Goal: Information Seeking & Learning: Get advice/opinions

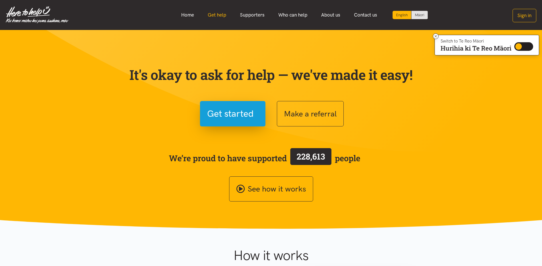
click at [224, 19] on link "Get help" at bounding box center [217, 15] width 32 height 12
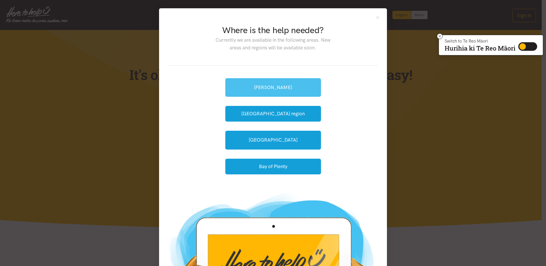
click at [292, 85] on link "[PERSON_NAME]" at bounding box center [273, 87] width 96 height 19
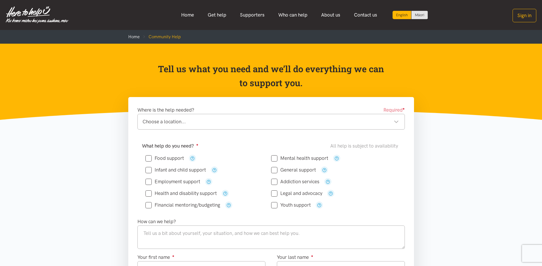
click at [187, 125] on div "Choose a location..." at bounding box center [271, 122] width 256 height 8
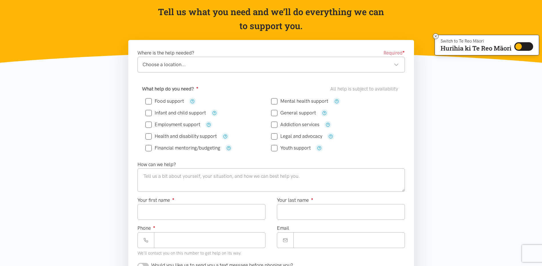
drag, startPoint x: 113, startPoint y: 168, endPoint x: 166, endPoint y: 175, distance: 53.0
click at [113, 168] on section "Where is the help needed? Required ● Choose a location... Choose a location... …" at bounding box center [271, 224] width 542 height 368
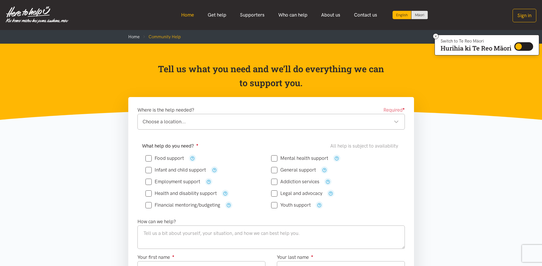
click at [195, 17] on link "Home" at bounding box center [187, 15] width 27 height 12
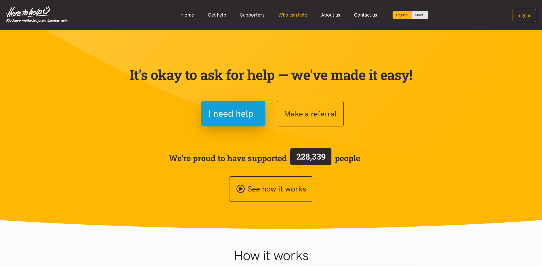
click at [291, 16] on link "Who can help" at bounding box center [292, 15] width 43 height 12
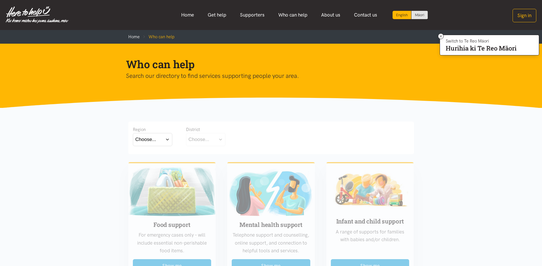
click at [154, 140] on div "Choose..." at bounding box center [145, 140] width 21 height 8
click at [158, 167] on div "Waikato" at bounding box center [152, 164] width 34 height 7
click at [151, 162] on label "Waikato" at bounding box center [152, 164] width 34 height 7
click at [0, 0] on input "Waikato" at bounding box center [0, 0] width 0 height 0
click at [224, 144] on button "Choose..." at bounding box center [214, 139] width 57 height 13
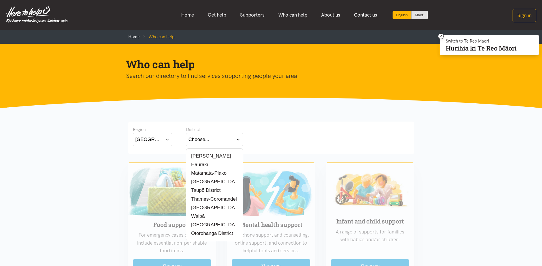
click at [207, 156] on label "[PERSON_NAME]" at bounding box center [210, 156] width 43 height 7
click at [0, 0] on input "[PERSON_NAME]" at bounding box center [0, 0] width 0 height 0
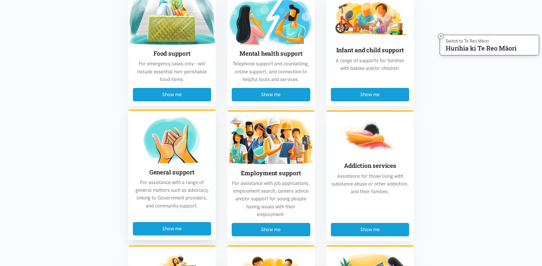
scroll to position [200, 0]
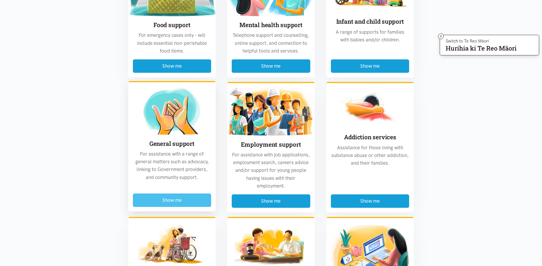
click at [188, 200] on button "Show me" at bounding box center [172, 200] width 79 height 13
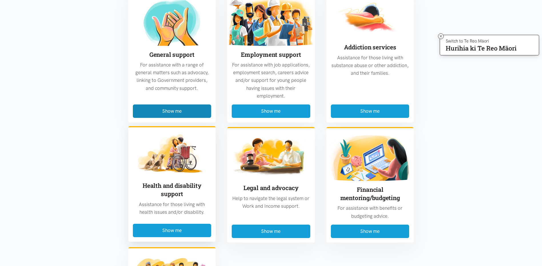
scroll to position [1711, 0]
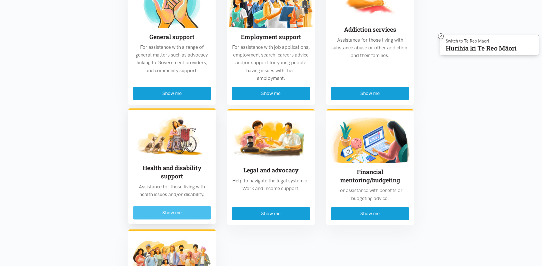
click at [171, 206] on button "Show me" at bounding box center [172, 212] width 79 height 13
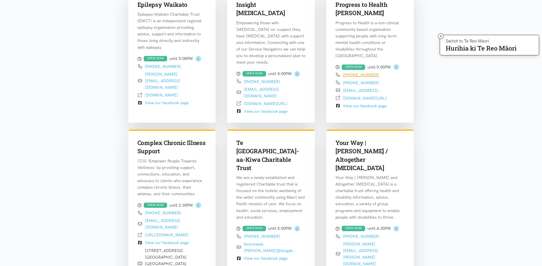
scroll to position [225, 0]
